Goal: Use online tool/utility: Utilize a website feature to perform a specific function

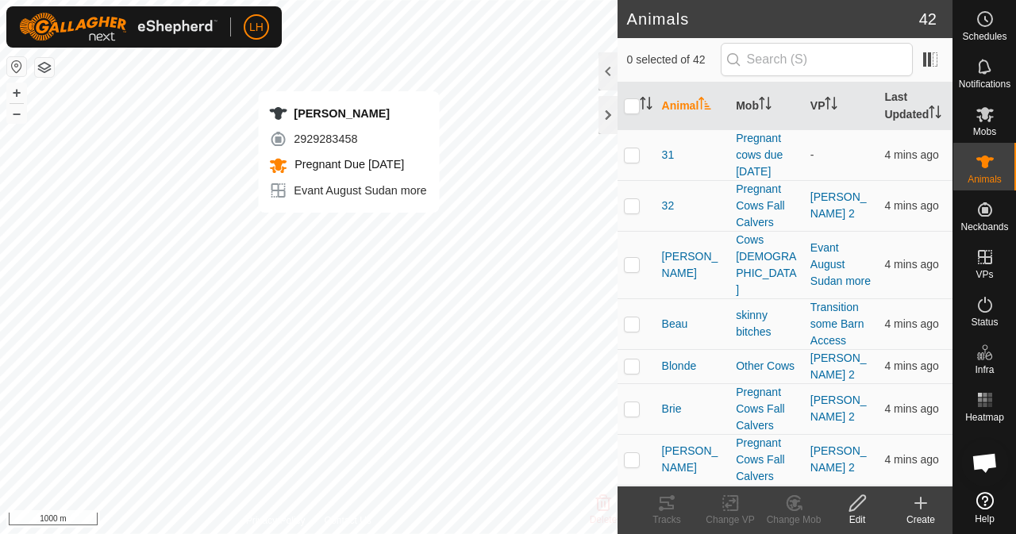
checkbox input "true"
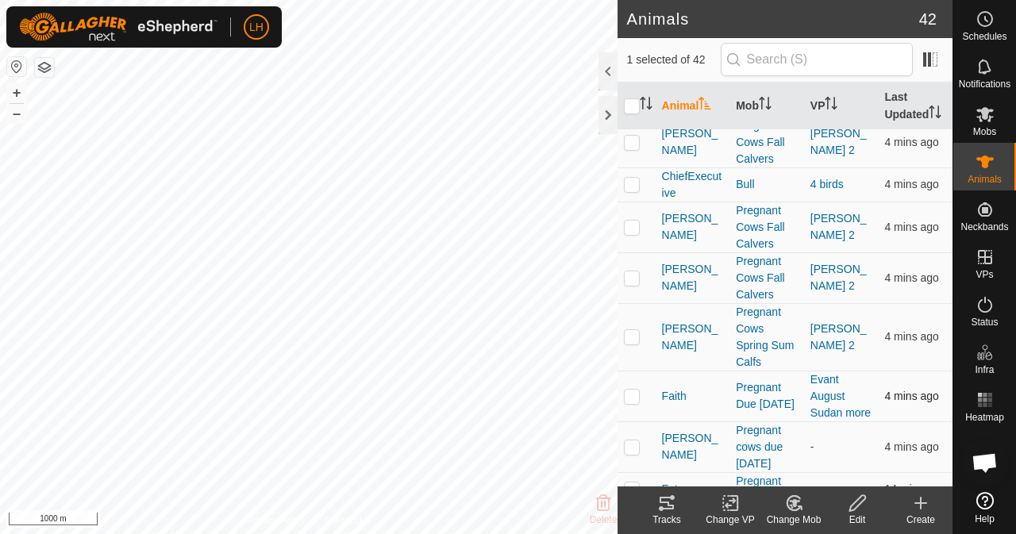
scroll to position [476, 0]
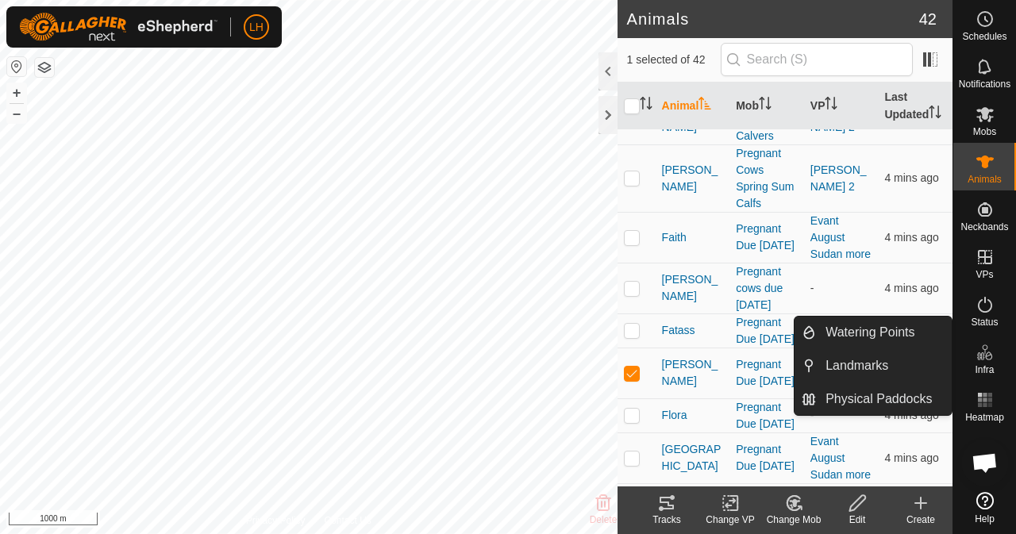
click at [670, 511] on icon at bounding box center [666, 503] width 19 height 19
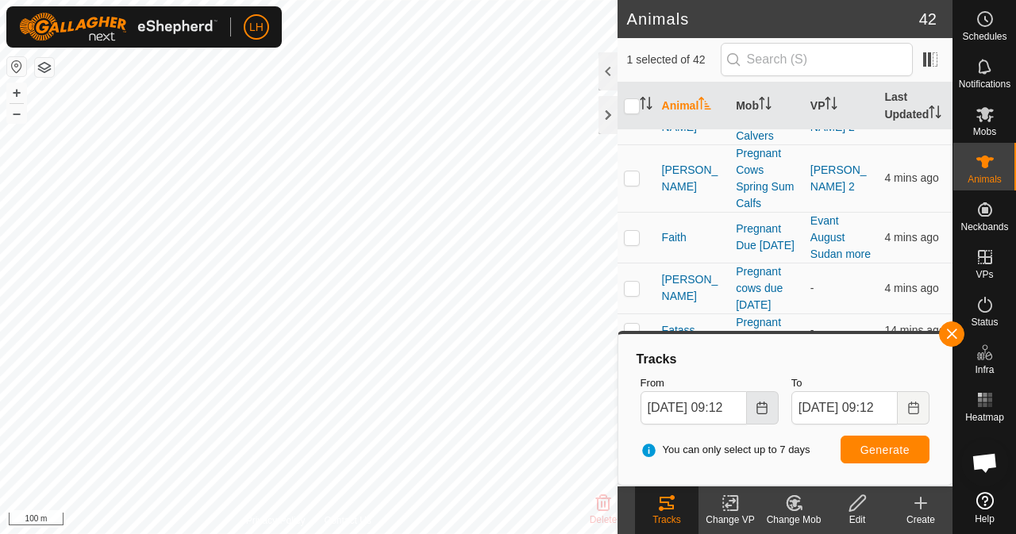
click at [760, 408] on icon "Choose Date" at bounding box center [762, 408] width 13 height 13
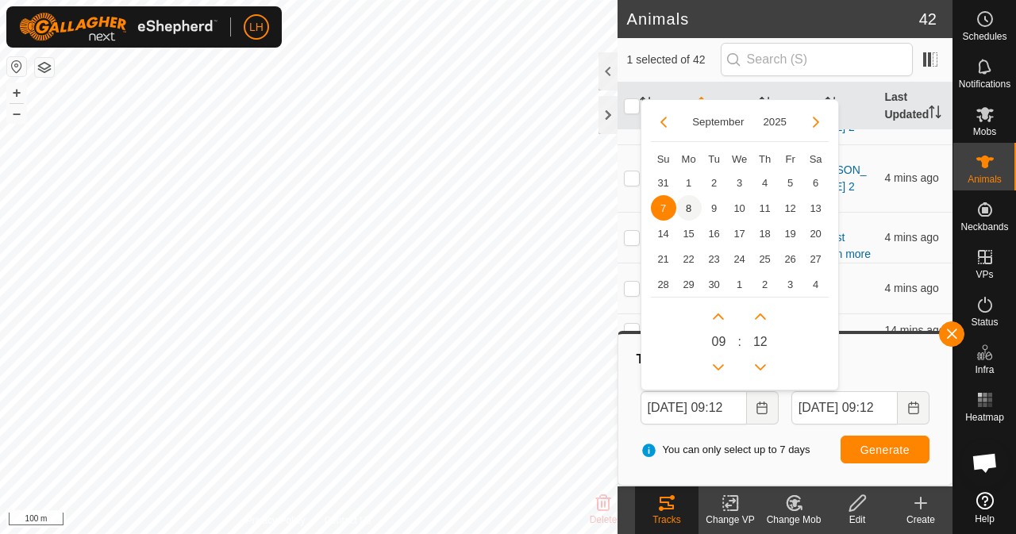
scroll to position [0, 0]
click at [686, 210] on span "8" at bounding box center [688, 207] width 25 height 25
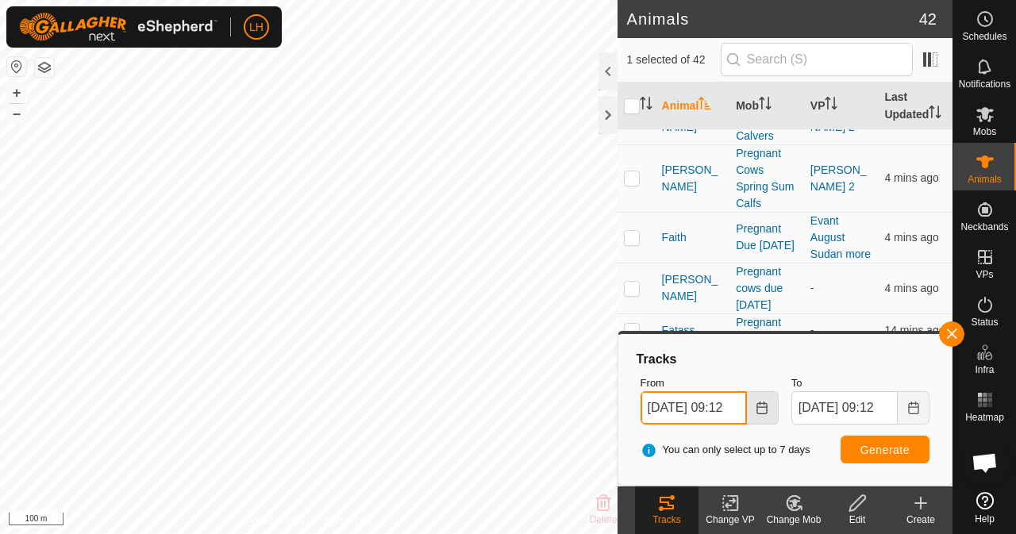
scroll to position [0, 17]
click at [713, 402] on input "[DATE] 09:12" at bounding box center [694, 407] width 106 height 33
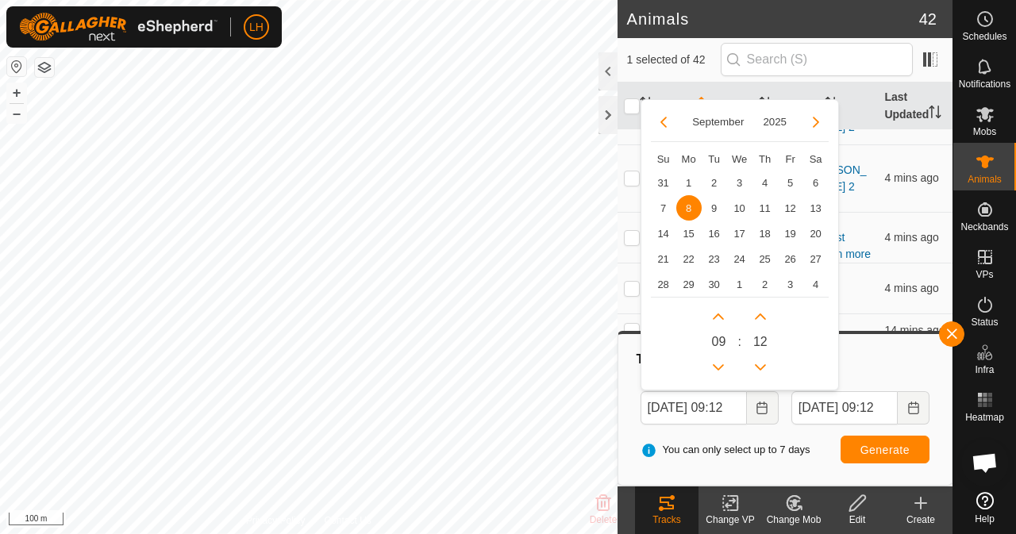
click at [719, 333] on span "0 9" at bounding box center [718, 342] width 14 height 19
click at [714, 366] on button "Previous Hour" at bounding box center [718, 367] width 25 height 25
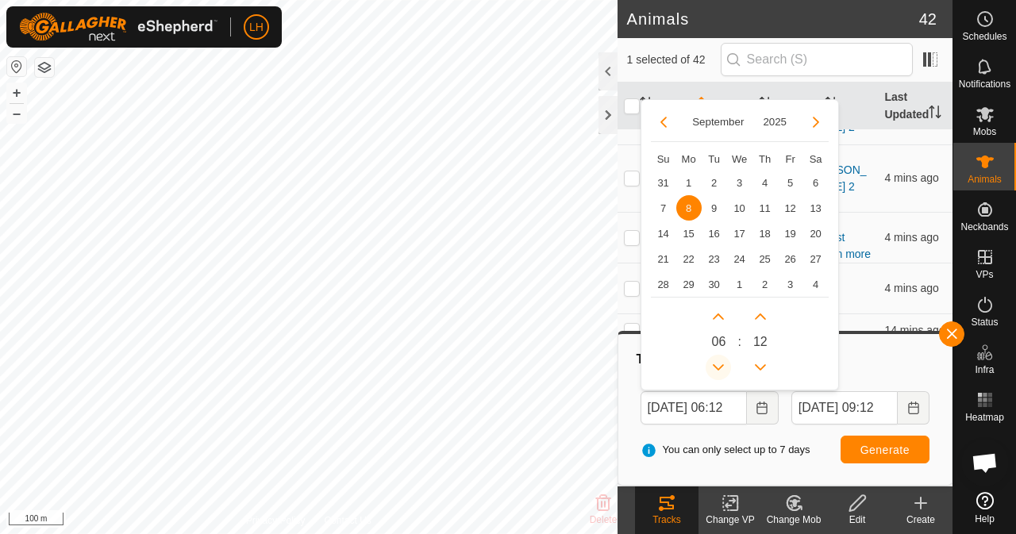
click at [714, 366] on button "Previous Hour" at bounding box center [718, 367] width 25 height 25
click at [714, 364] on button "Previous Hour" at bounding box center [718, 367] width 25 height 25
click at [900, 449] on span "Generate" at bounding box center [885, 450] width 49 height 13
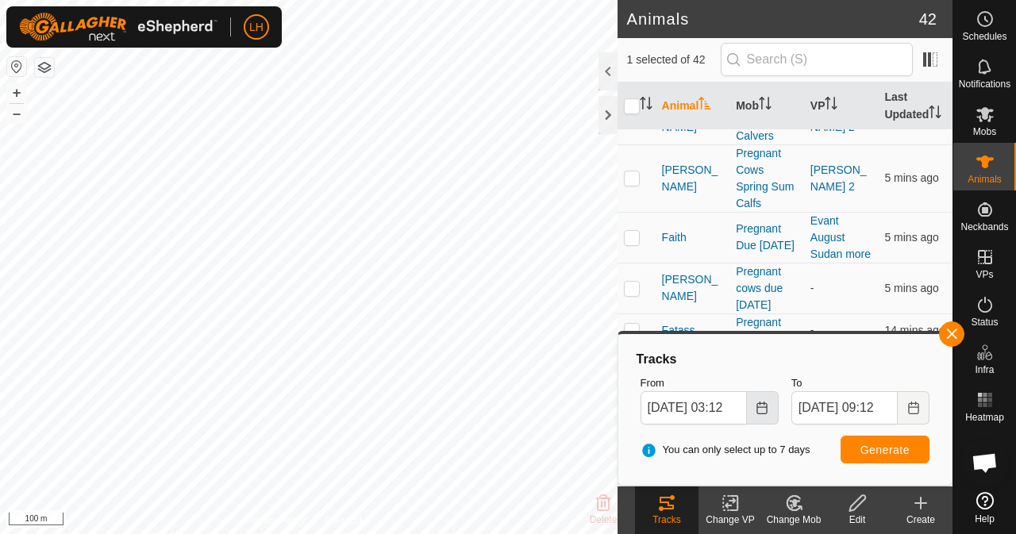
click at [764, 404] on icon "Choose Date" at bounding box center [762, 408] width 13 height 13
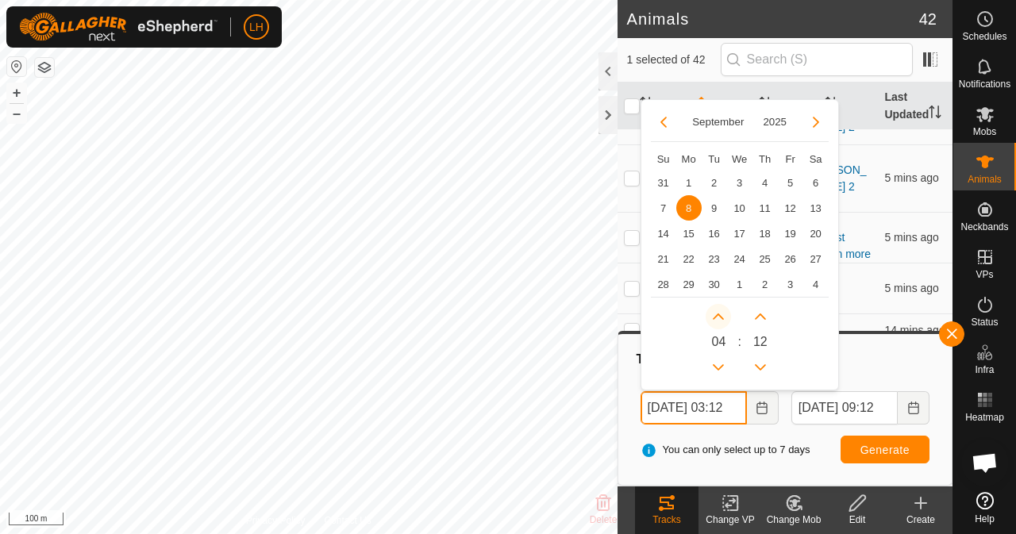
click at [723, 313] on button "Next Hour" at bounding box center [718, 316] width 25 height 25
click at [723, 312] on button "Next Hour" at bounding box center [718, 316] width 25 height 25
click at [896, 452] on span "Generate" at bounding box center [885, 450] width 49 height 13
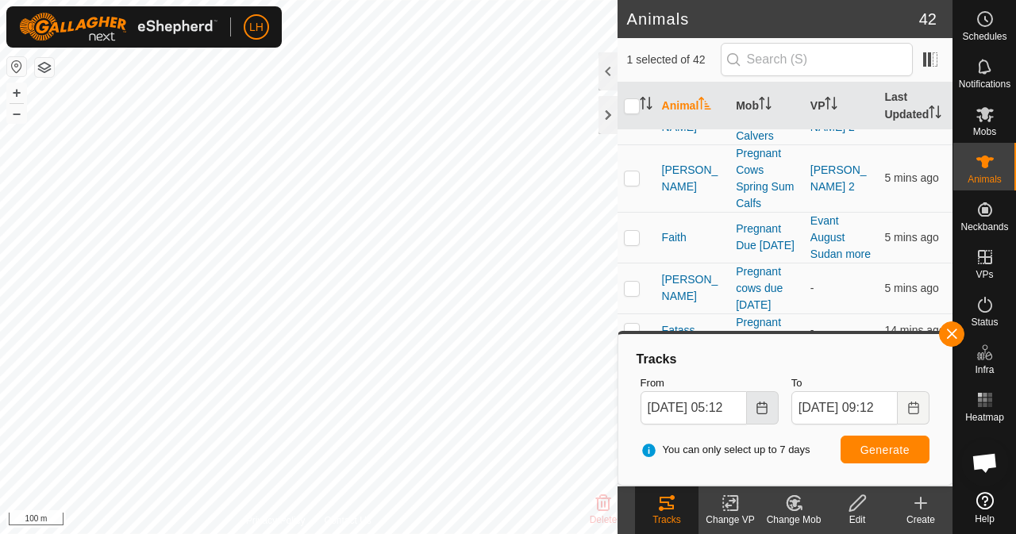
click at [767, 403] on icon "Choose Date" at bounding box center [762, 408] width 10 height 13
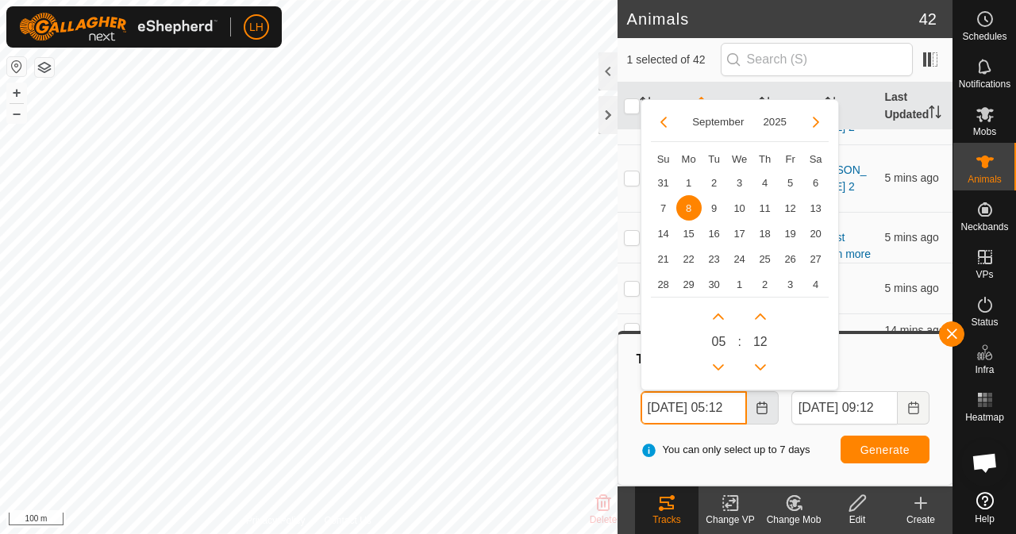
scroll to position [0, 17]
click at [720, 363] on button "Previous Hour" at bounding box center [718, 367] width 25 height 25
click at [723, 326] on button "Next Hour" at bounding box center [718, 316] width 25 height 25
click at [723, 314] on button "Next Hour" at bounding box center [718, 316] width 25 height 25
type input "[DATE] 06:12"
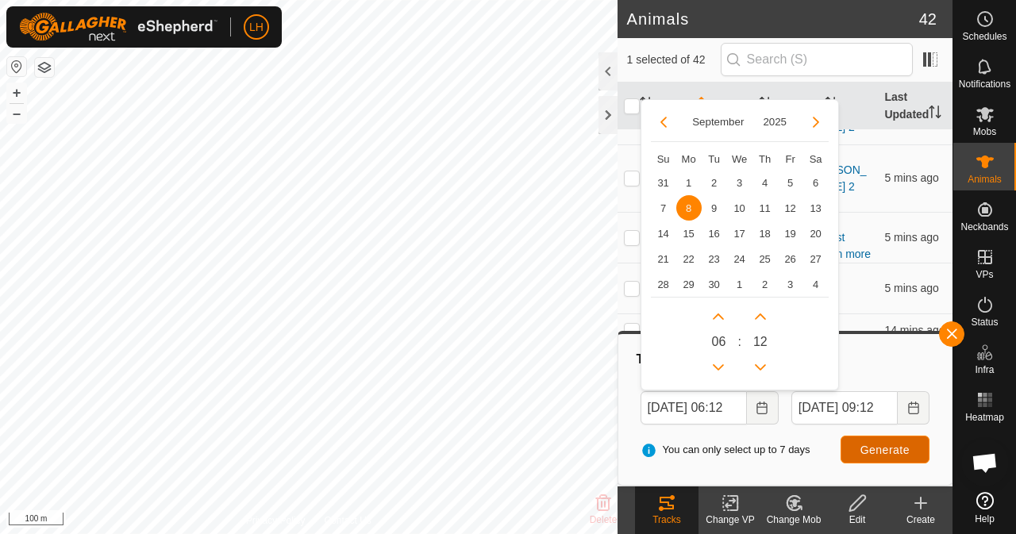
scroll to position [0, 0]
click at [892, 446] on span "Generate" at bounding box center [885, 450] width 49 height 13
